Goal: Information Seeking & Learning: Find contact information

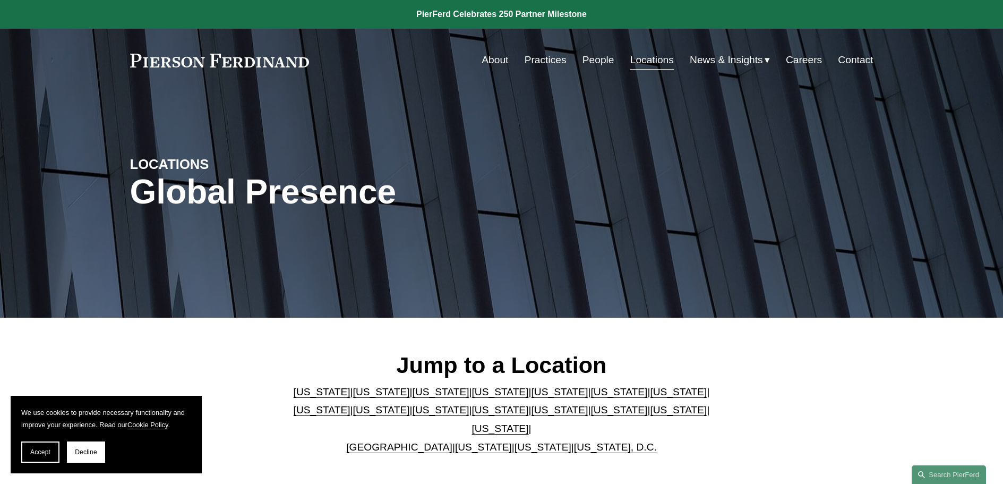
click at [299, 397] on link "[US_STATE]" at bounding box center [322, 391] width 57 height 11
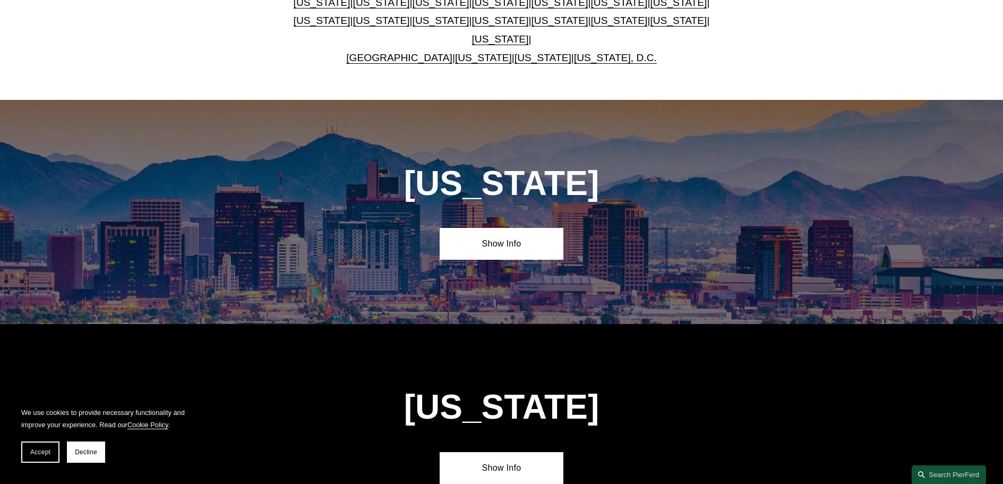
scroll to position [481, 0]
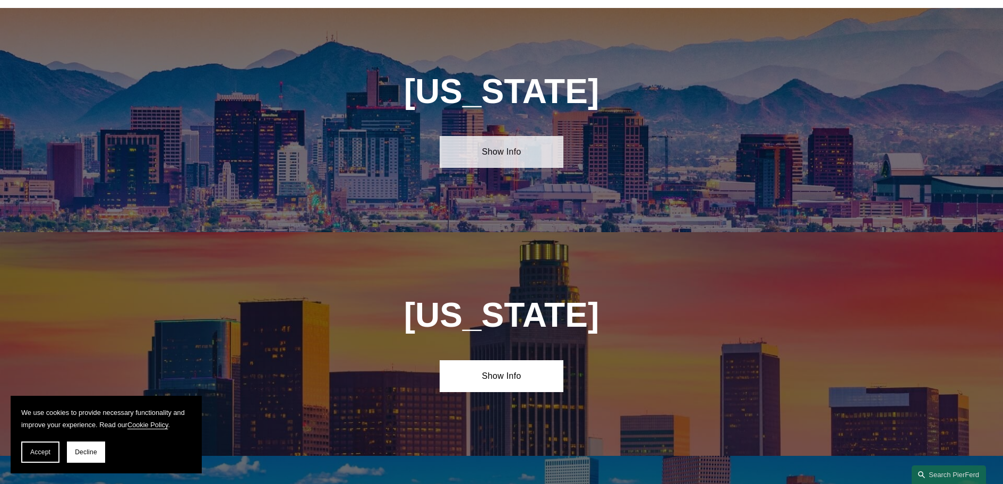
click at [494, 144] on link "Show Info" at bounding box center [502, 152] width 124 height 32
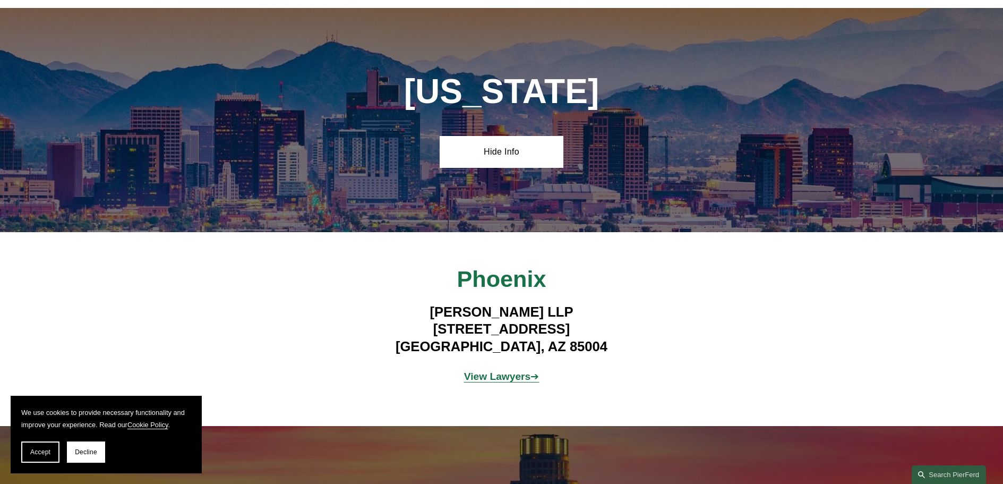
click at [492, 371] on strong "View Lawyers" at bounding box center [497, 376] width 67 height 11
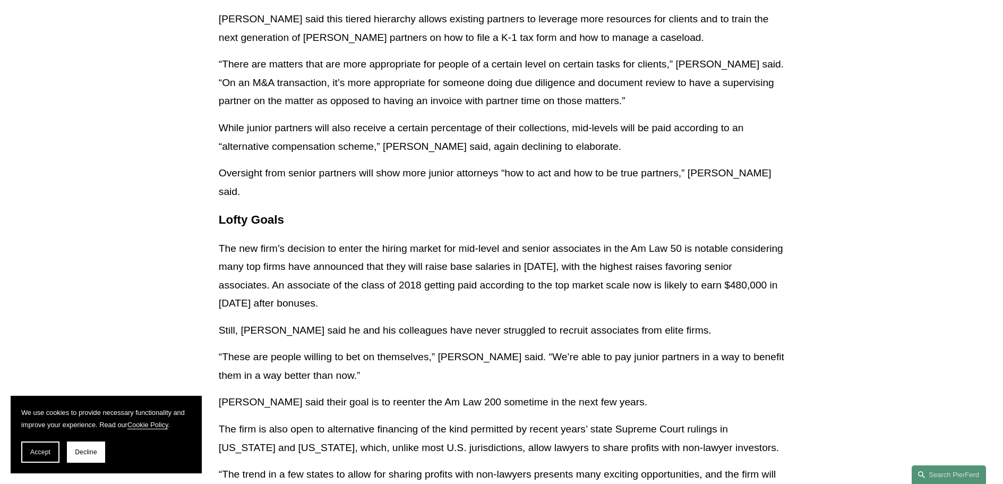
scroll to position [2071, 0]
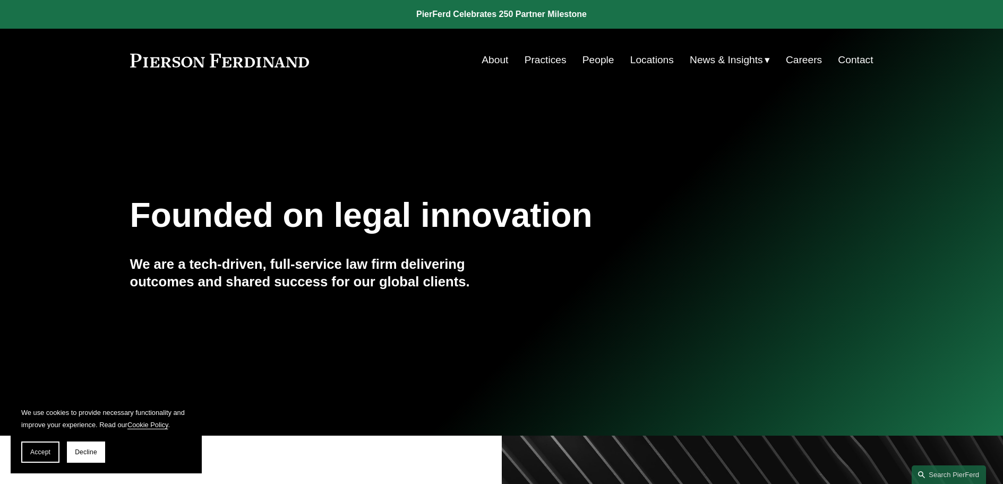
click at [718, 62] on span "News & Insights" at bounding box center [726, 60] width 73 height 19
click at [0, 0] on span "News" at bounding box center [0, 0] width 0 height 0
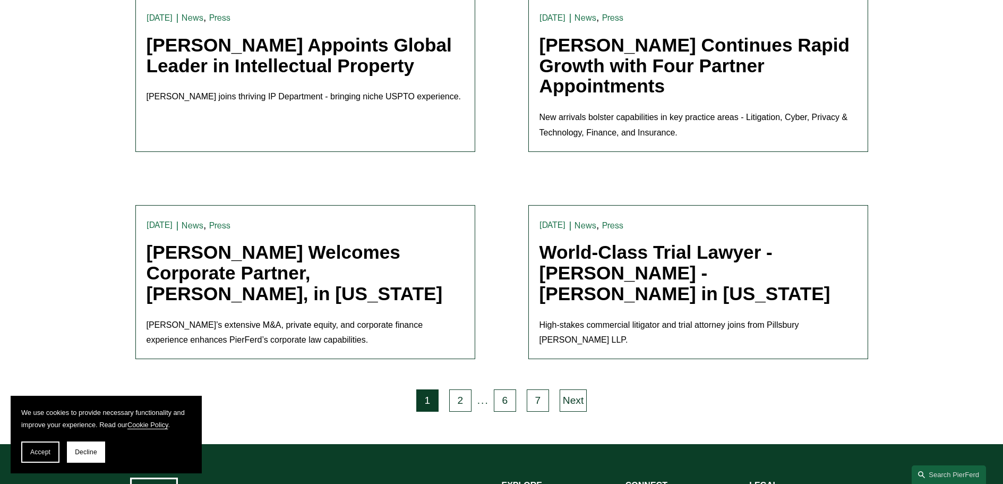
scroll to position [2124, 0]
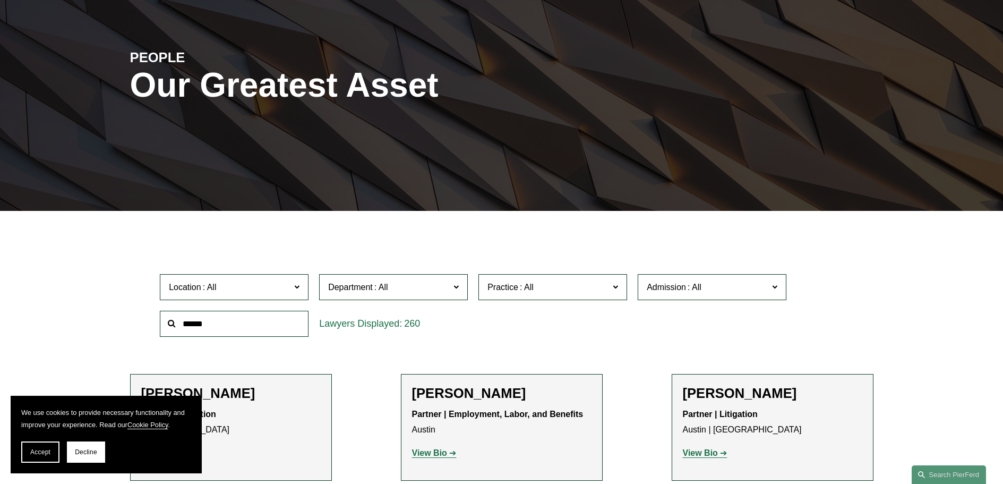
scroll to position [266, 0]
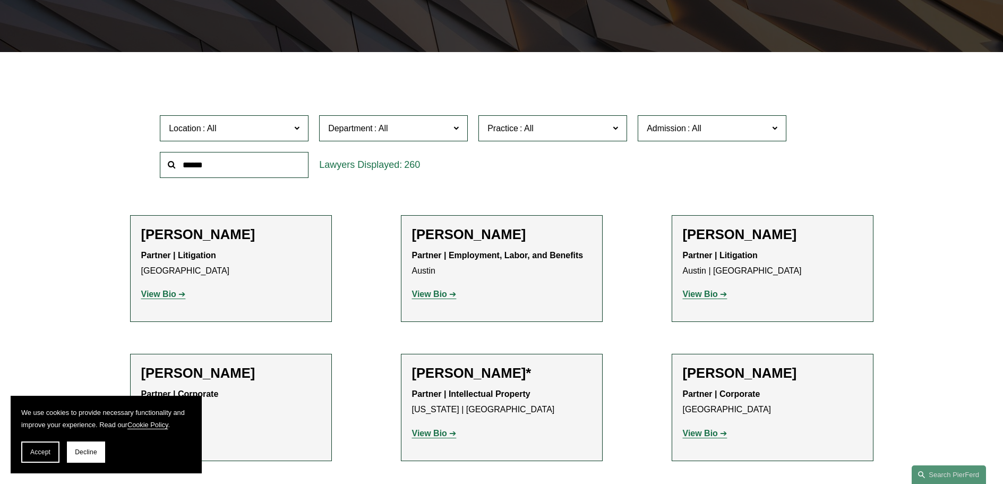
click at [241, 164] on input "text" at bounding box center [234, 165] width 149 height 26
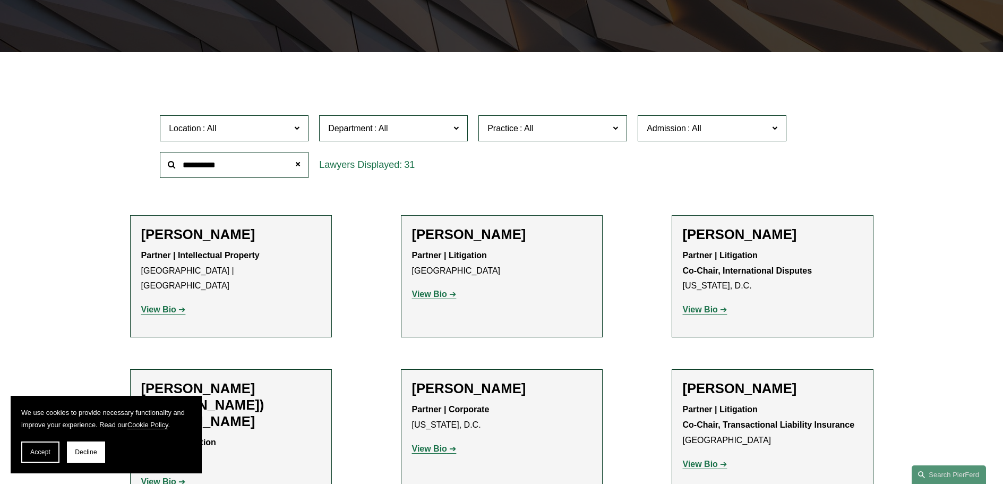
type input "**********"
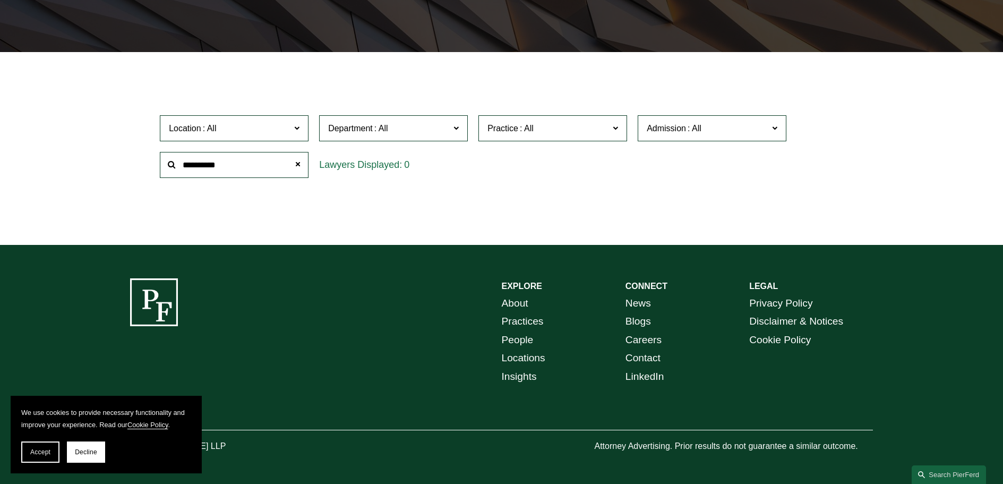
click at [457, 127] on span at bounding box center [455, 128] width 5 height 14
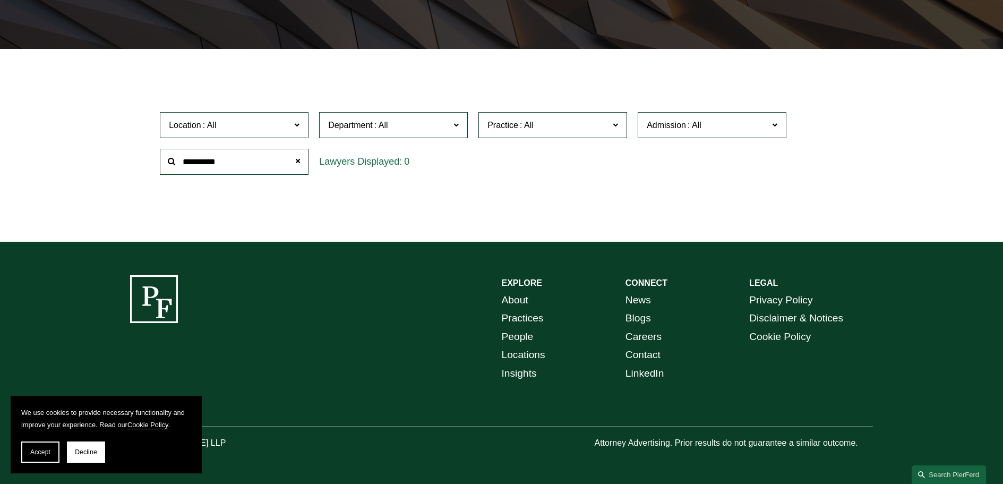
click at [0, 0] on link "Litigation" at bounding box center [0, 0] width 0 height 0
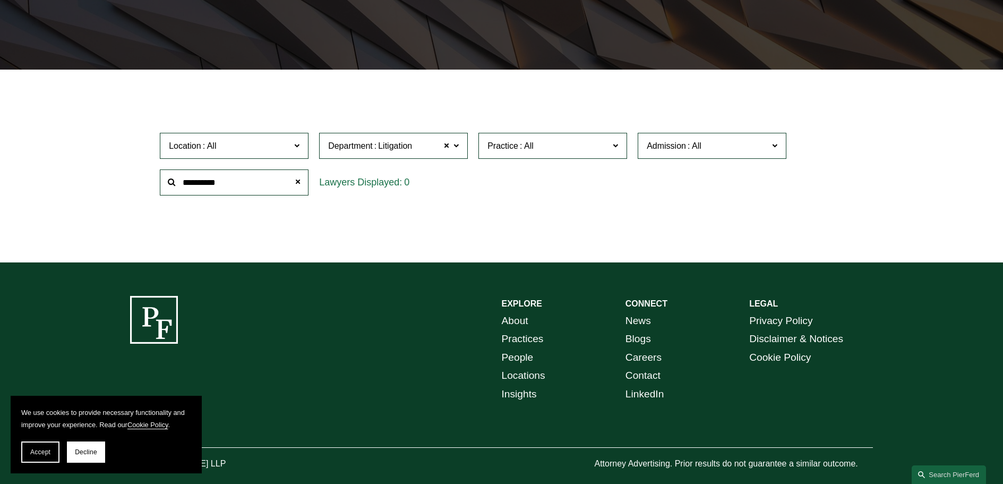
scroll to position [211, 0]
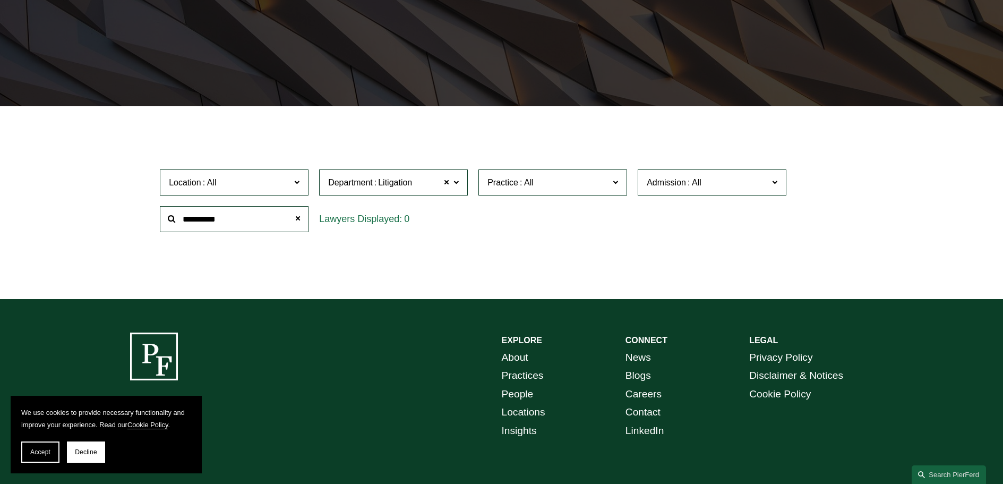
click at [617, 182] on span at bounding box center [615, 182] width 5 height 14
click at [0, 0] on link "Bankruptcy, Financial Restructuring, and Reorganization" at bounding box center [0, 0] width 0 height 0
click at [296, 184] on span at bounding box center [296, 182] width 5 height 14
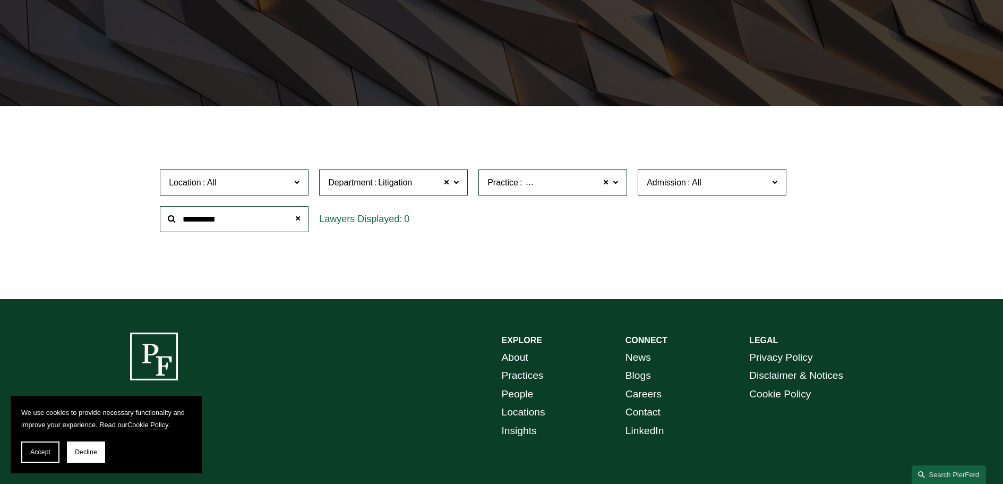
click at [0, 0] on link "[GEOGRAPHIC_DATA]" at bounding box center [0, 0] width 0 height 0
click at [301, 220] on span at bounding box center [297, 218] width 21 height 21
click at [298, 184] on span at bounding box center [296, 182] width 5 height 14
click at [369, 253] on ul "Filter Location [GEOGRAPHIC_DATA] [GEOGRAPHIC_DATA] All [GEOGRAPHIC_DATA] [GEOG…" at bounding box center [501, 200] width 803 height 136
click at [456, 181] on span at bounding box center [455, 182] width 5 height 14
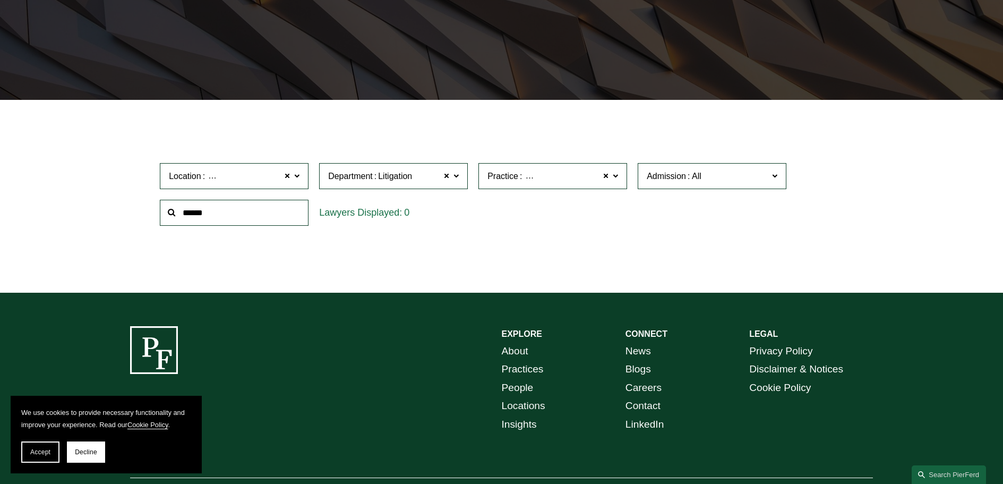
scroll to position [270, 0]
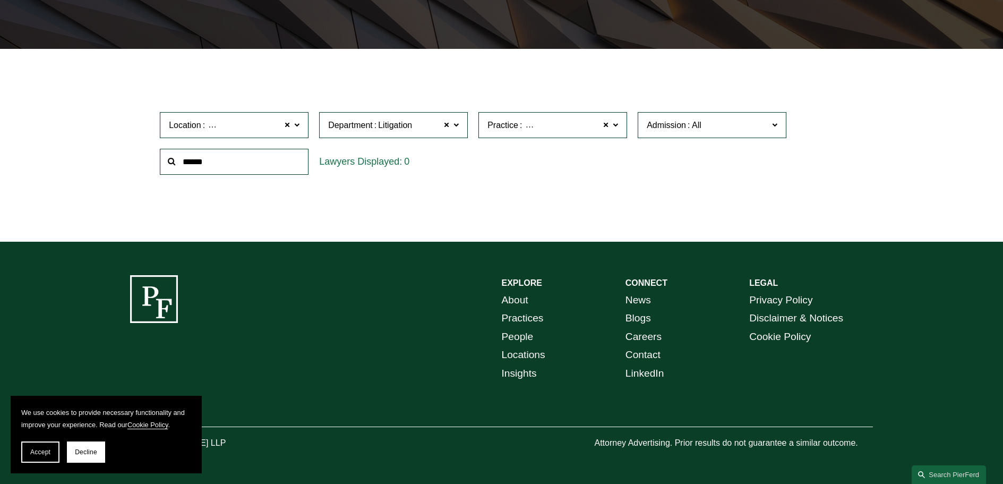
click at [0, 0] on link "All" at bounding box center [0, 0] width 0 height 0
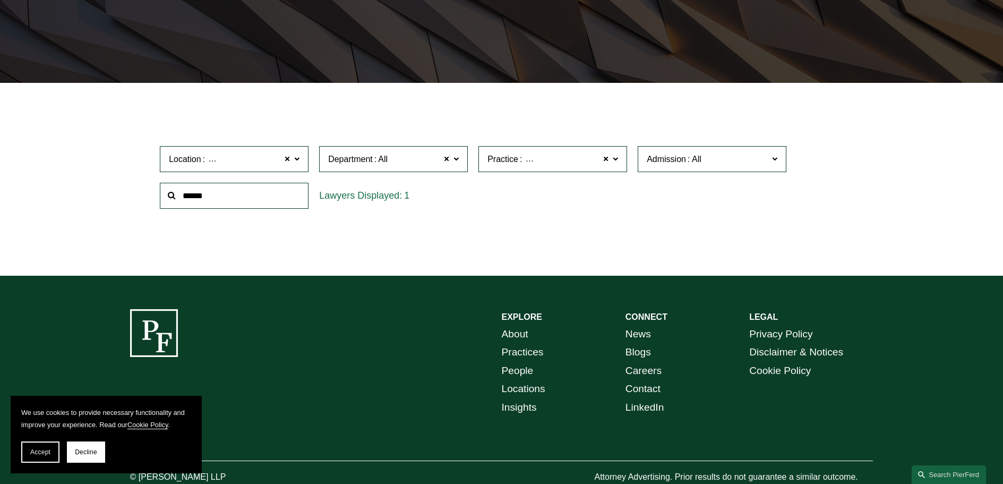
scroll to position [211, 0]
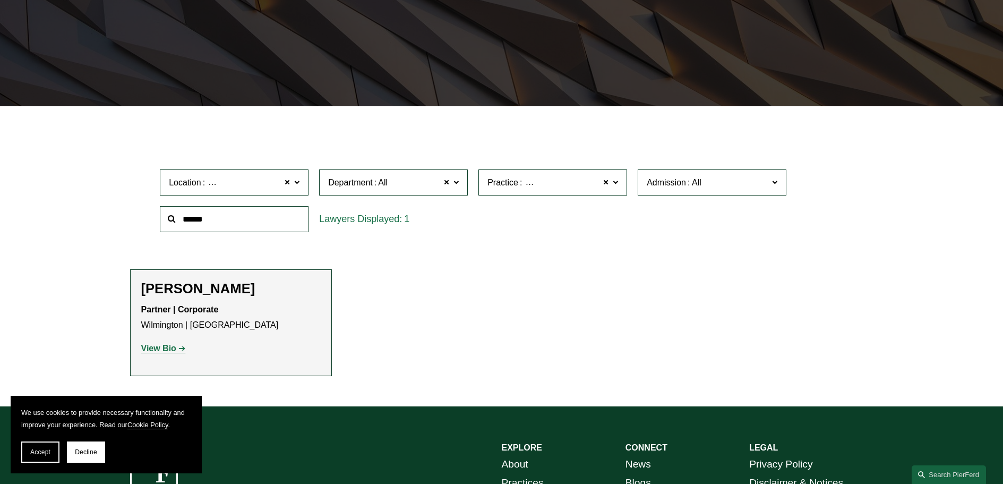
click at [620, 181] on label "Practice Bankruptcy, Financial Restructuring, and Reorganization" at bounding box center [552, 182] width 149 height 26
click at [0, 0] on link "Bankruptcy, Financial Restructuring, and Reorganization" at bounding box center [0, 0] width 0 height 0
